Goal: Transaction & Acquisition: Subscribe to service/newsletter

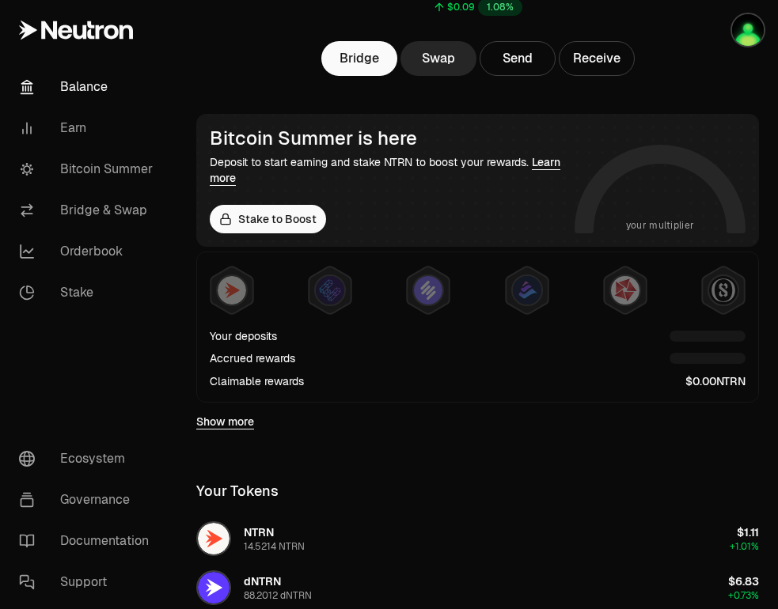
scroll to position [165, 0]
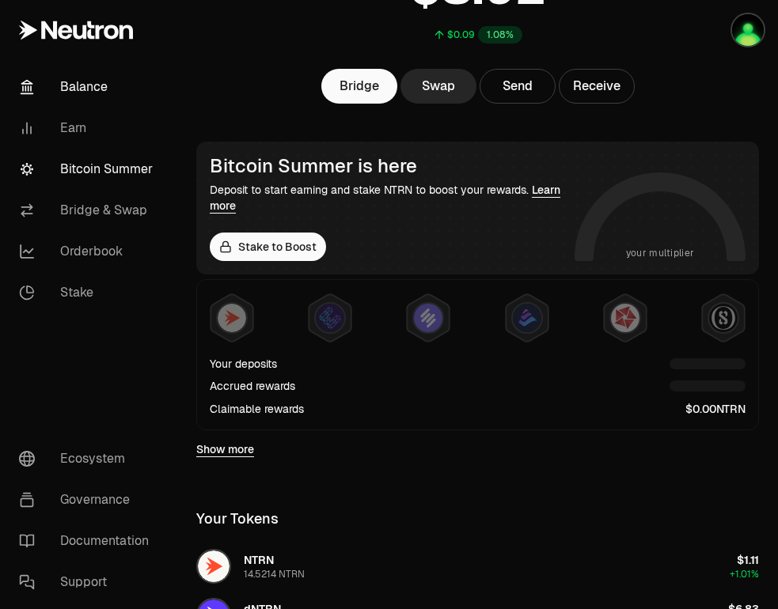
click at [62, 162] on link "Bitcoin Summer" at bounding box center [88, 169] width 165 height 41
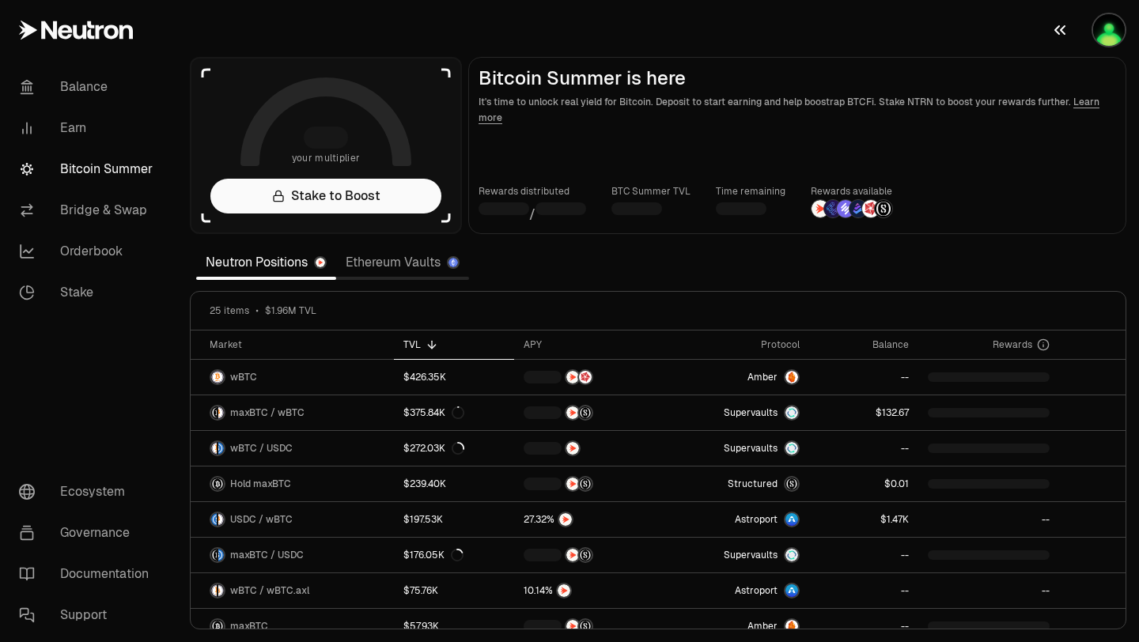
click at [777, 37] on img "button" at bounding box center [1109, 30] width 32 height 32
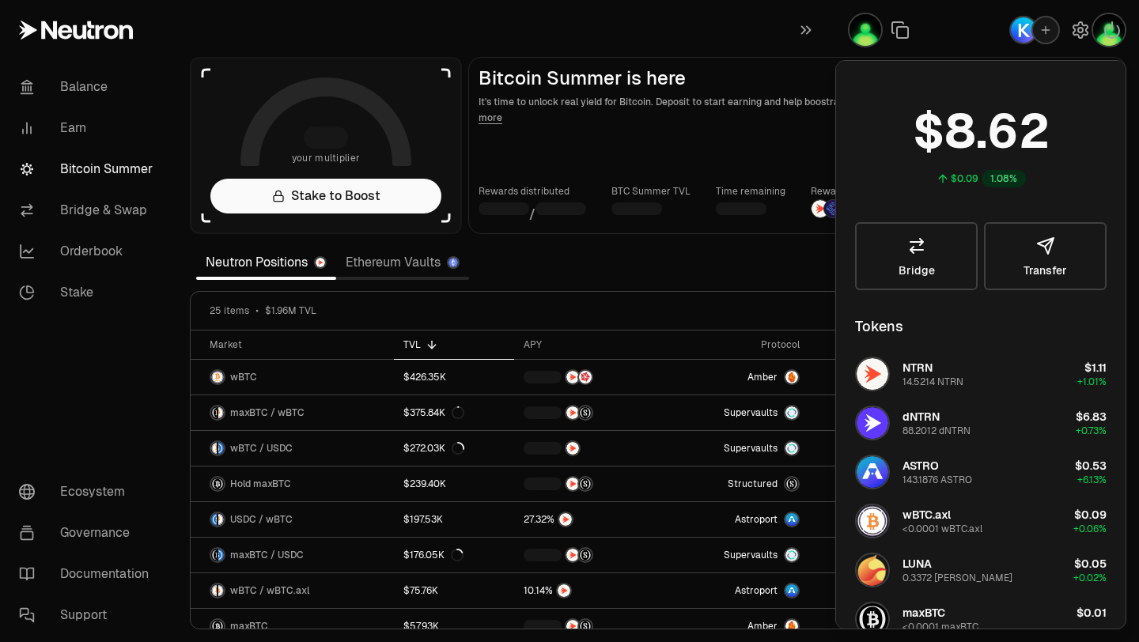
click at [672, 260] on section "your multiplier Stake to Boost Bitcoin Summer is here It's time to unlock real …" at bounding box center [658, 321] width 962 height 642
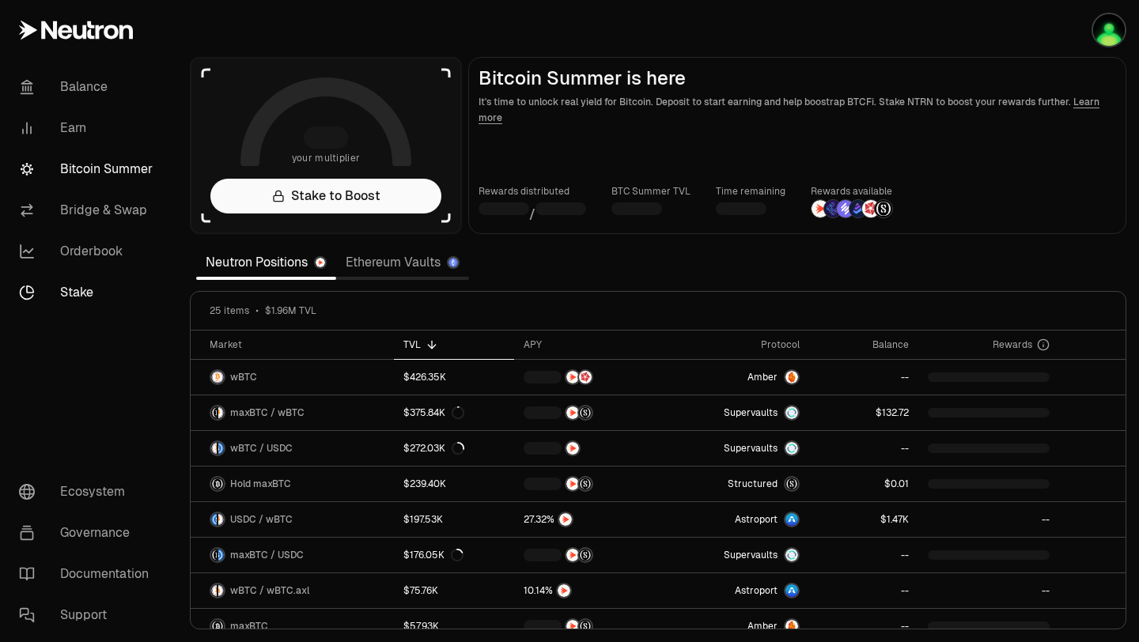
click at [75, 293] on link "Stake" at bounding box center [88, 292] width 165 height 41
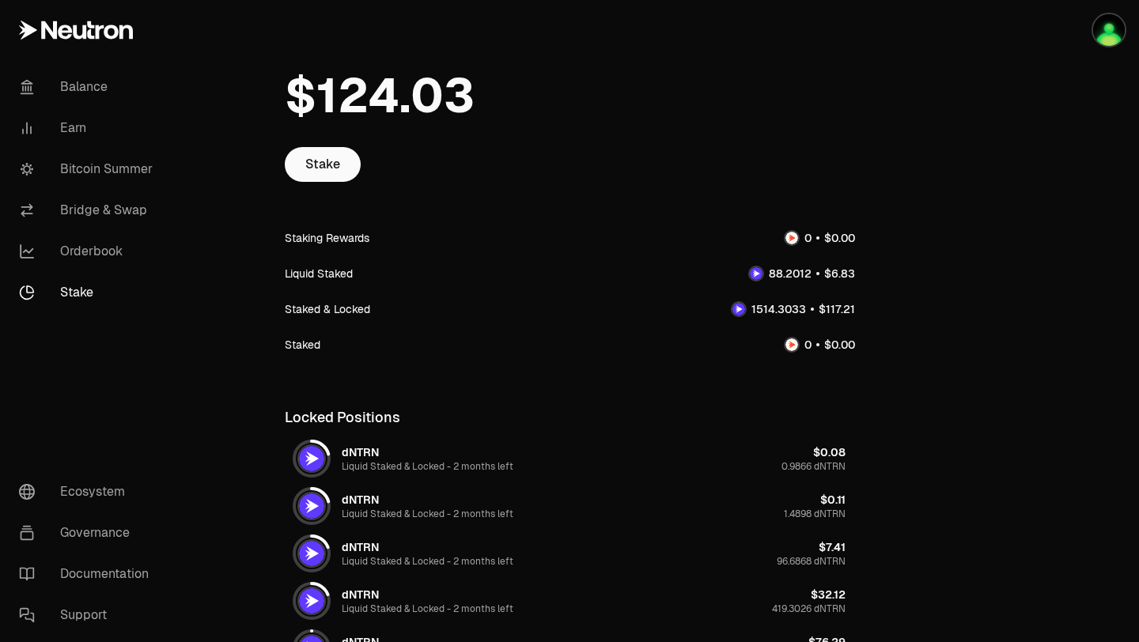
scroll to position [65, 0]
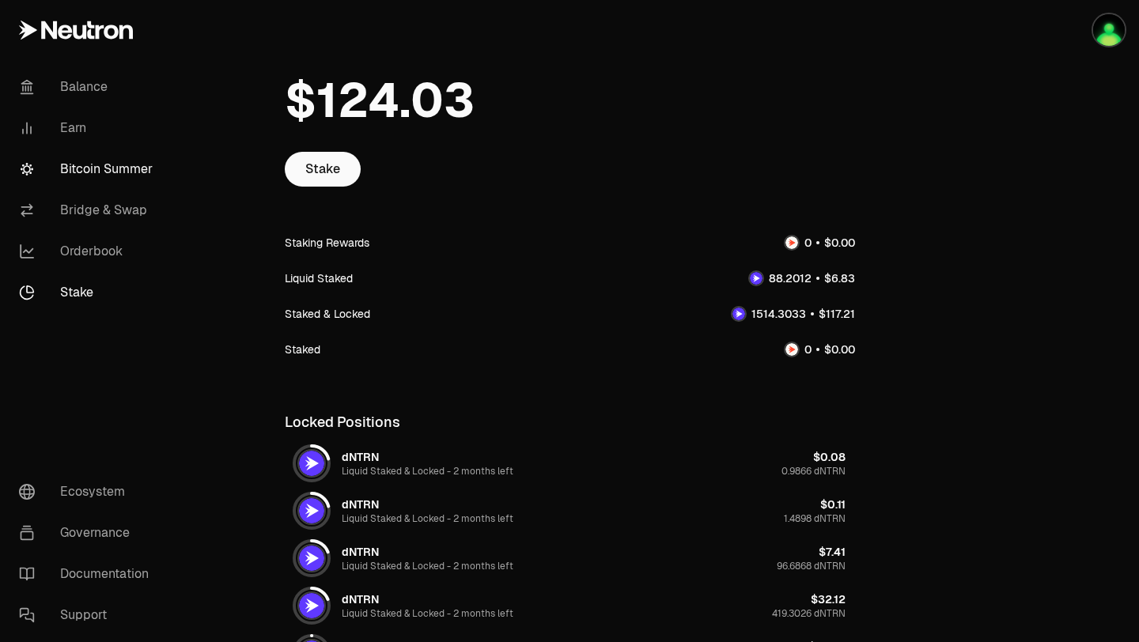
click at [129, 162] on link "Bitcoin Summer" at bounding box center [88, 169] width 165 height 41
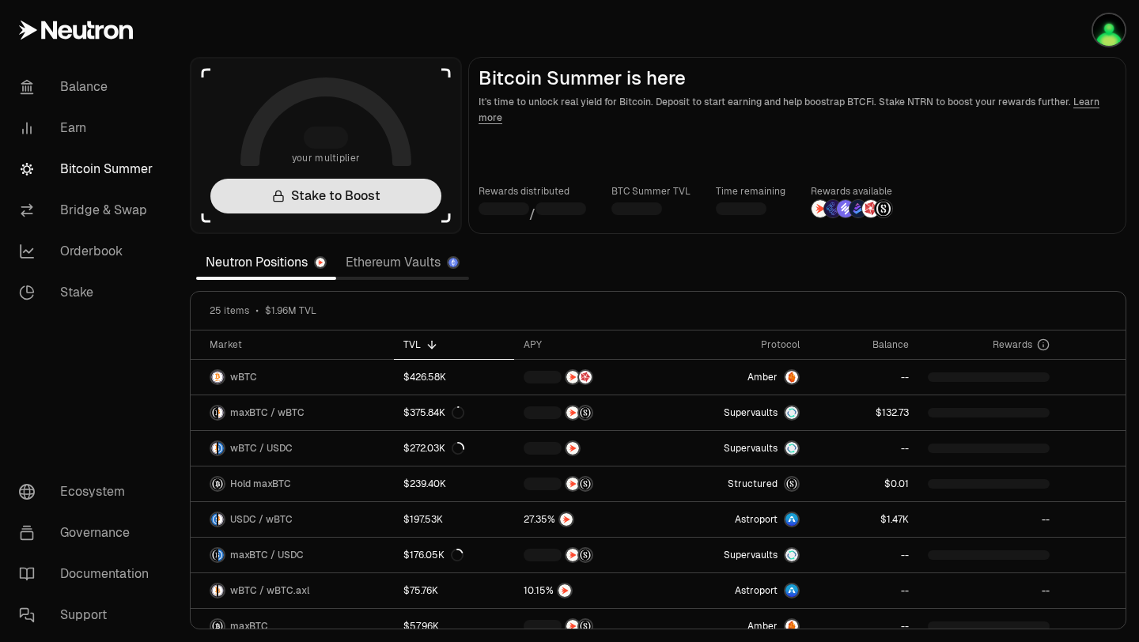
click at [335, 201] on link "Stake to Boost" at bounding box center [325, 196] width 231 height 35
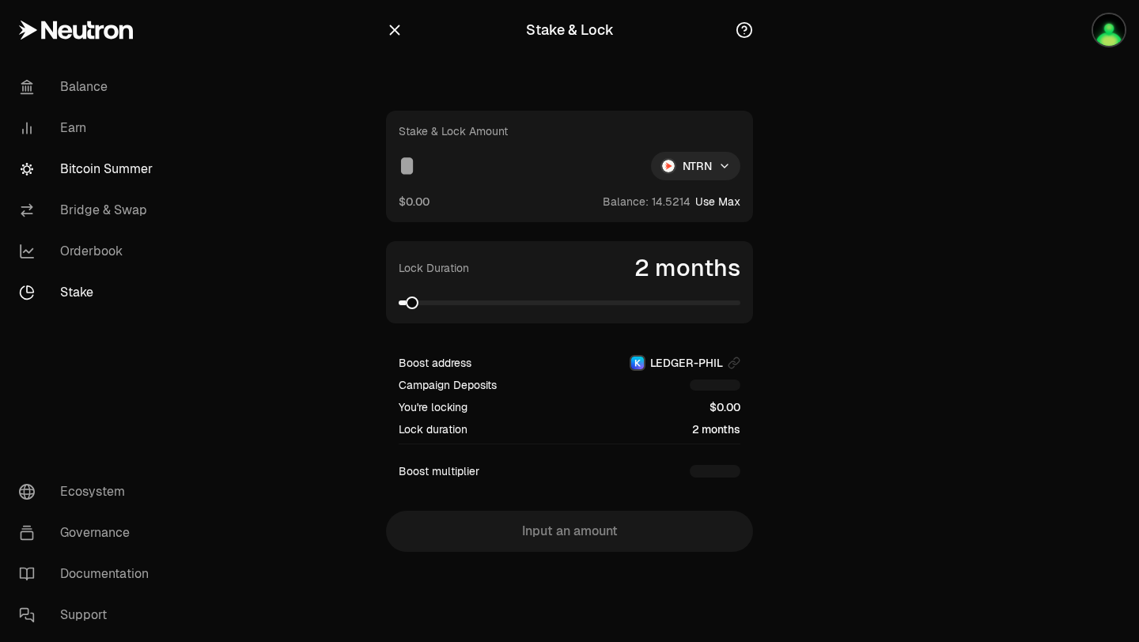
click at [119, 161] on link "Bitcoin Summer" at bounding box center [88, 169] width 165 height 41
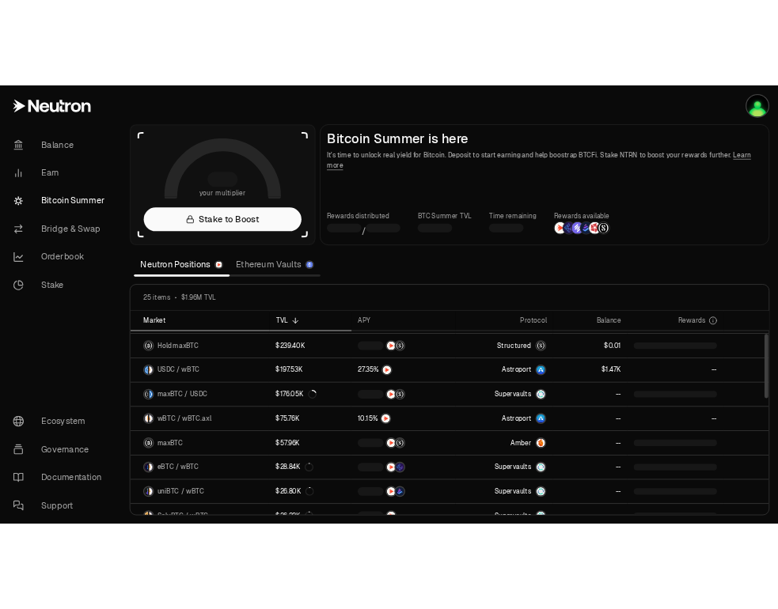
scroll to position [104, 0]
